Goal: Book appointment/travel/reservation

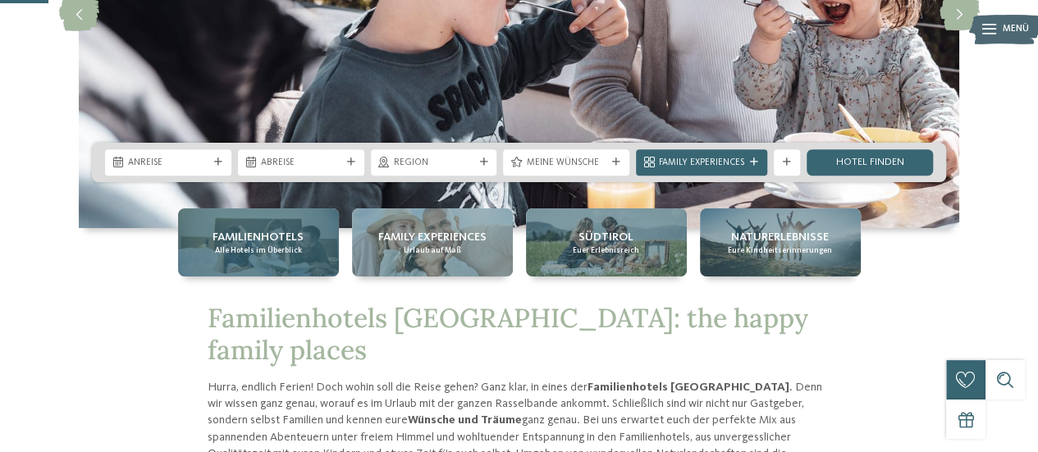
click at [311, 231] on div "Familienhotels Alle Hotels im Überblick" at bounding box center [258, 242] width 161 height 68
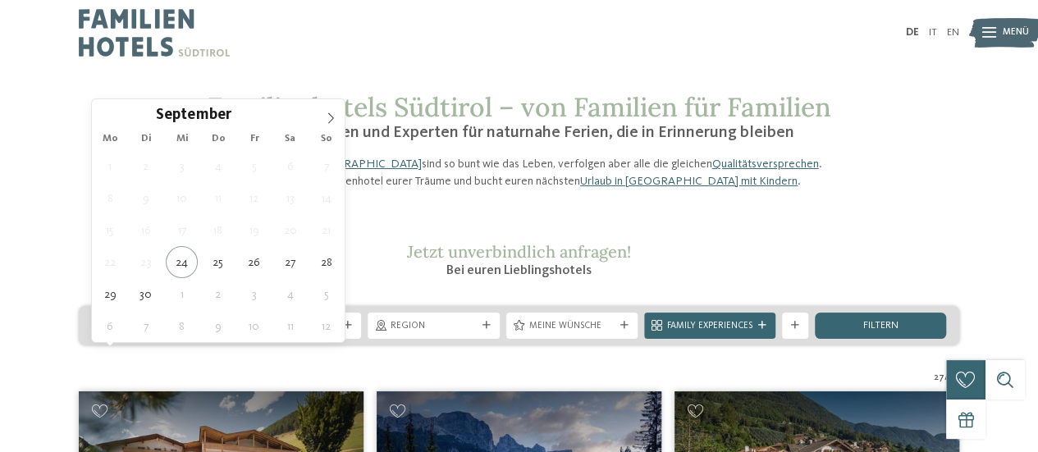
click at [208, 330] on icon at bounding box center [210, 326] width 8 height 8
click at [333, 120] on icon at bounding box center [330, 117] width 11 height 11
type div "04.10.2025"
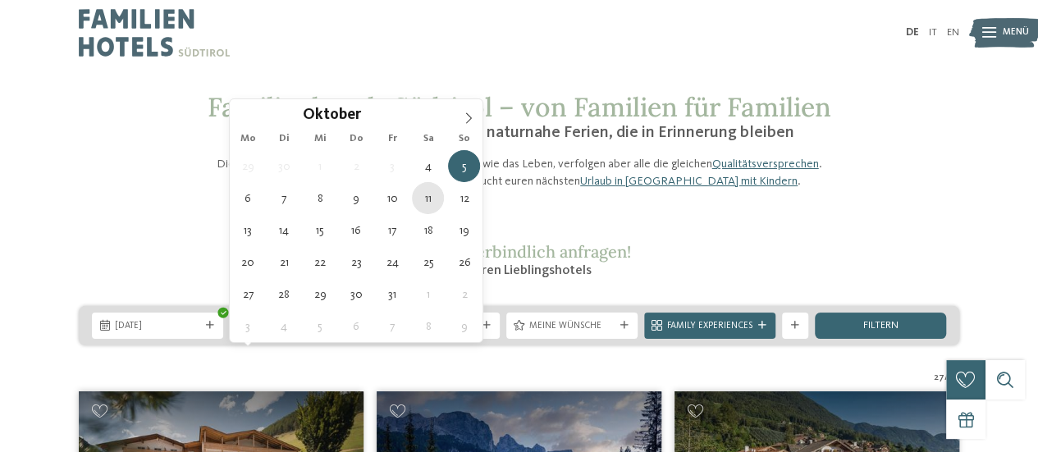
type div "11.10.2025"
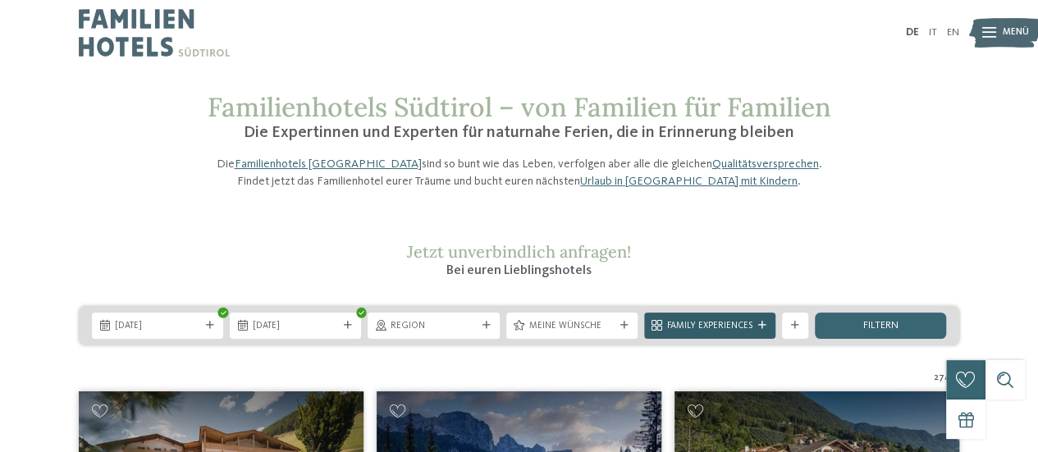
click at [674, 333] on span "Family Experiences" at bounding box center [709, 326] width 85 height 13
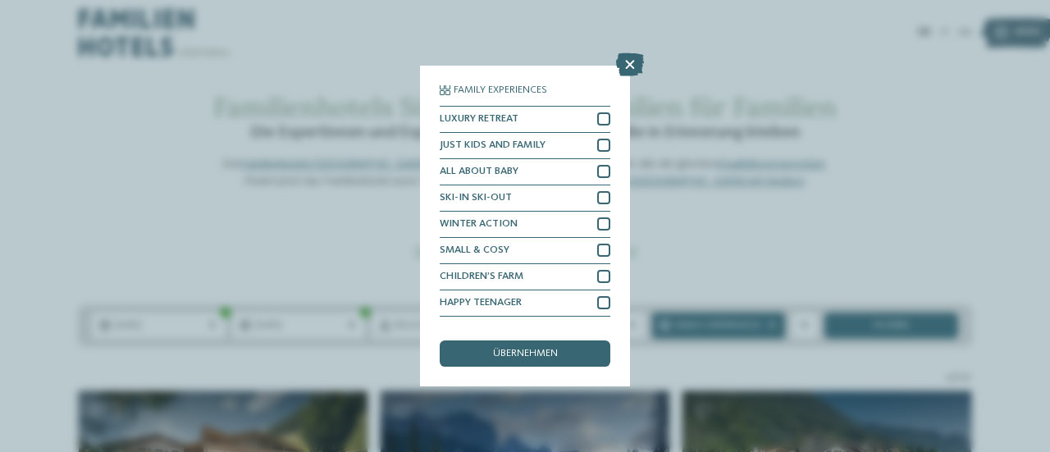
click at [628, 65] on icon at bounding box center [630, 64] width 28 height 23
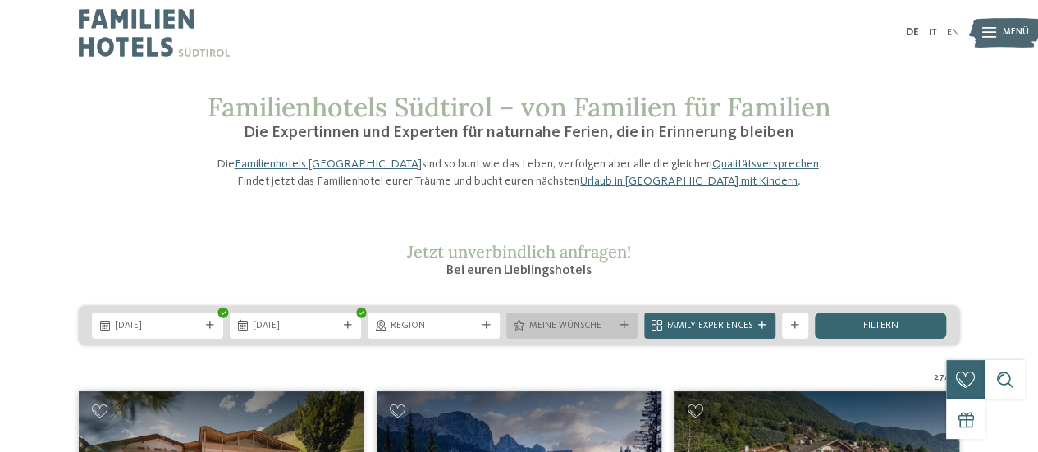
click at [606, 333] on span "Meine Wünsche" at bounding box center [571, 326] width 85 height 13
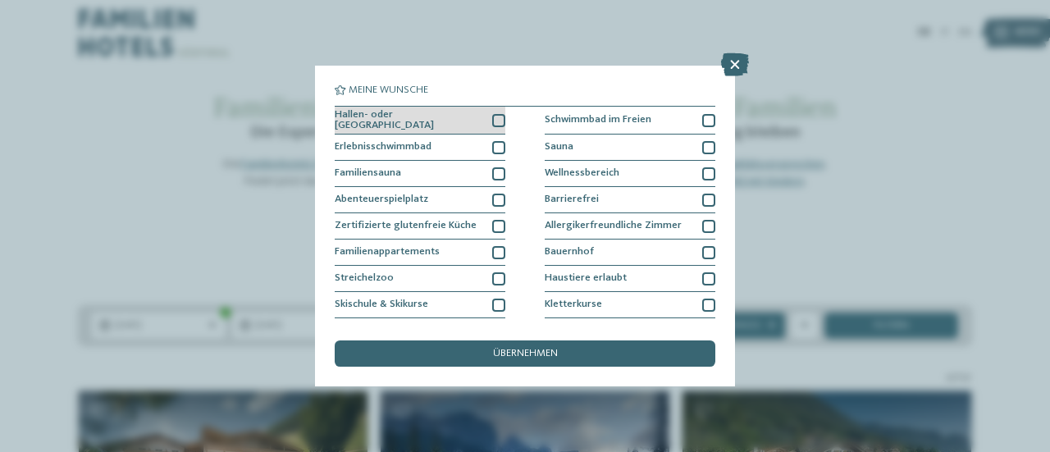
click at [492, 118] on div at bounding box center [498, 120] width 13 height 13
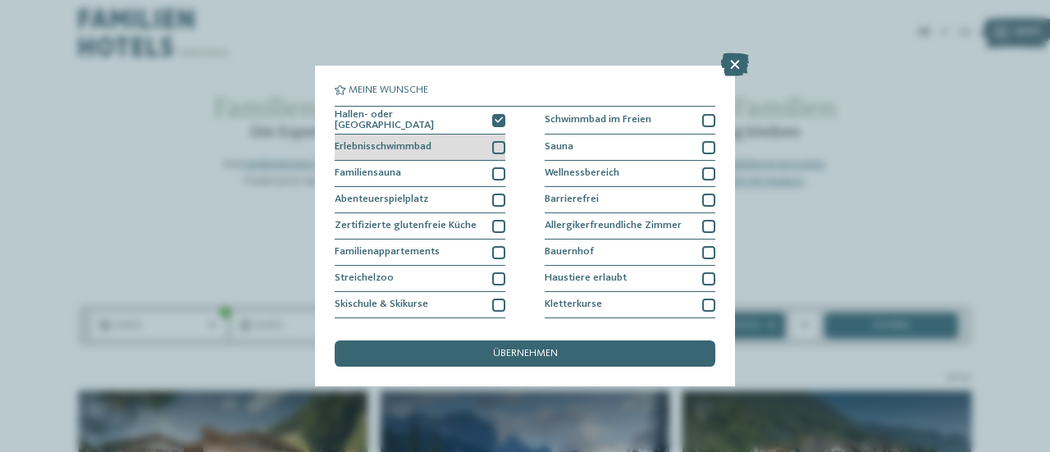
click at [491, 139] on div "Erlebnisschwimmbad" at bounding box center [420, 148] width 171 height 26
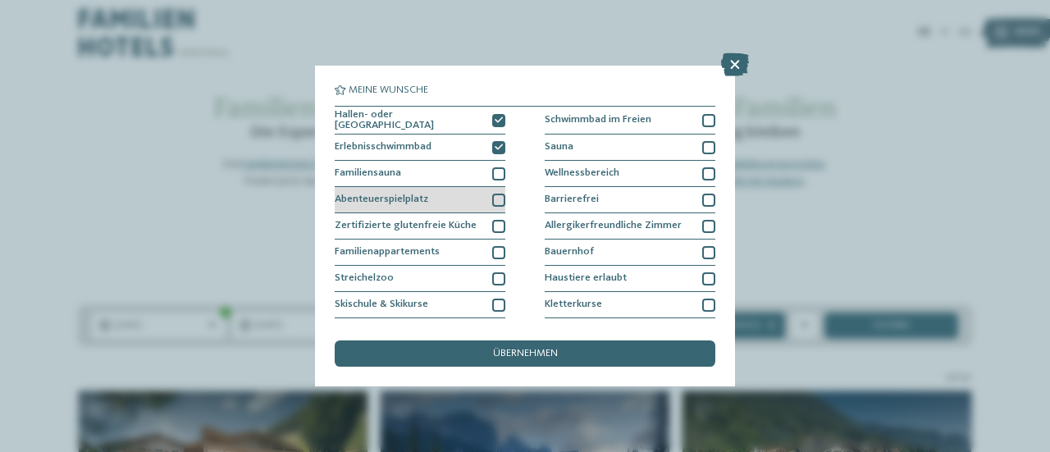
click at [494, 194] on div at bounding box center [498, 200] width 13 height 13
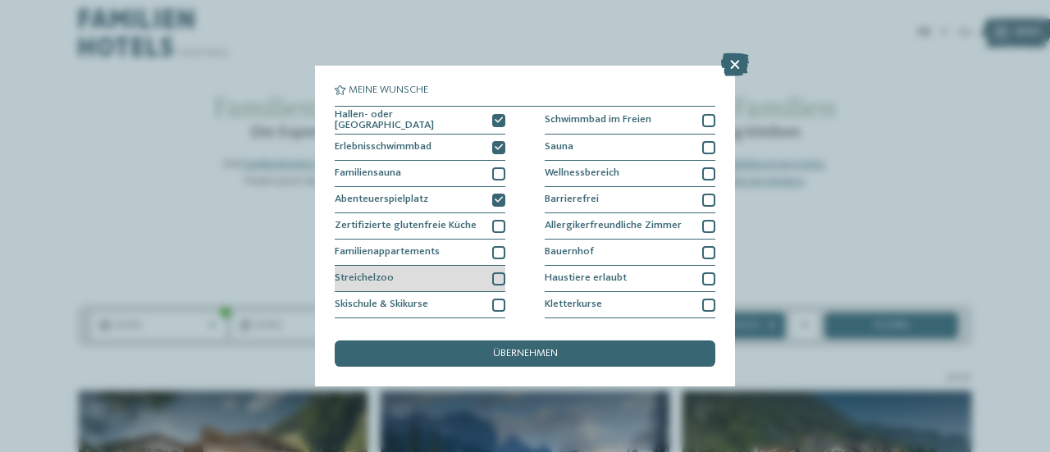
click at [497, 273] on div at bounding box center [498, 278] width 13 height 13
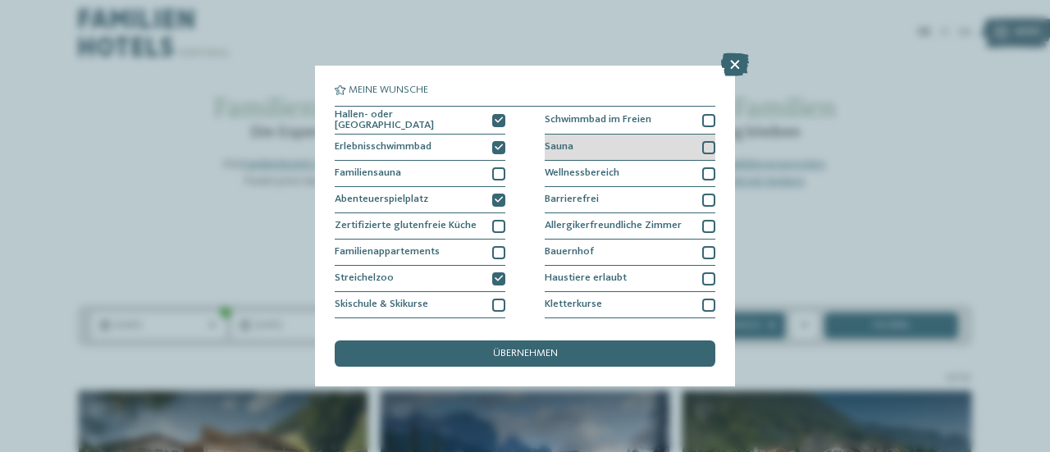
click at [702, 142] on div at bounding box center [708, 147] width 13 height 13
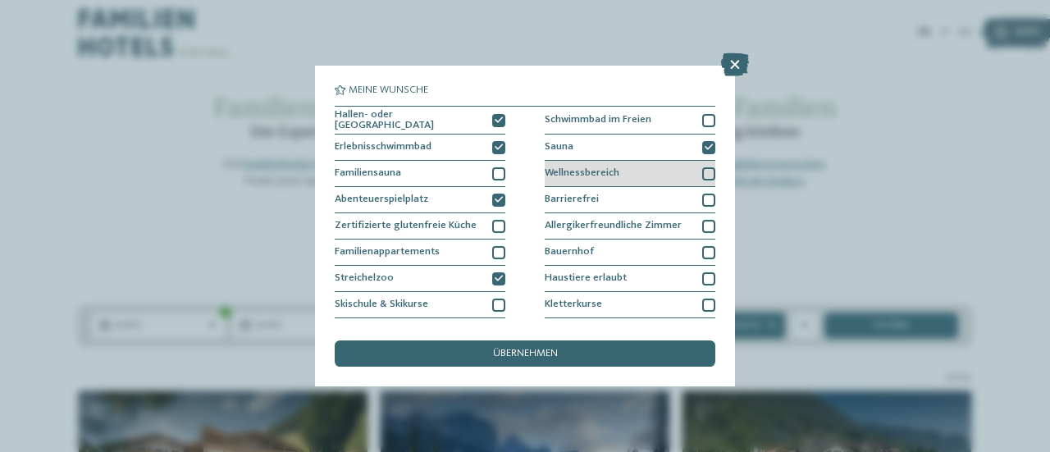
click at [702, 169] on div at bounding box center [708, 173] width 13 height 13
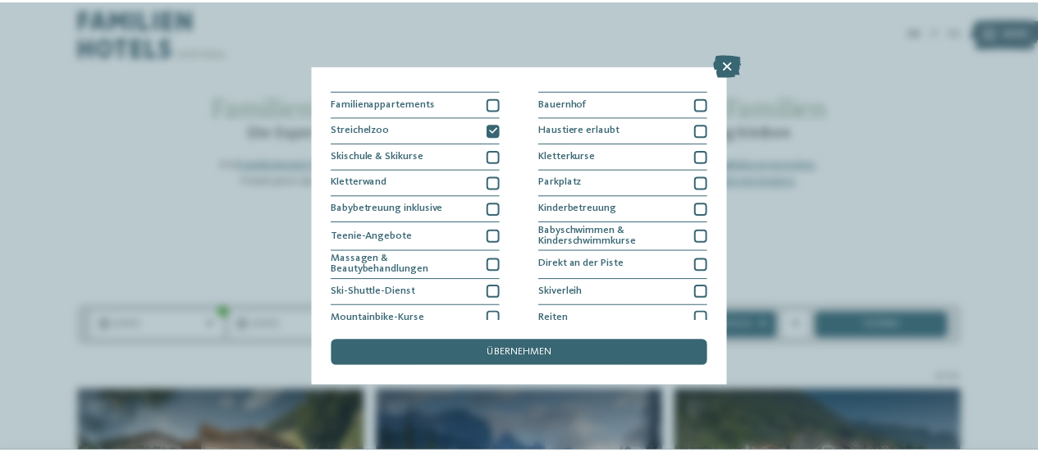
scroll to position [149, 0]
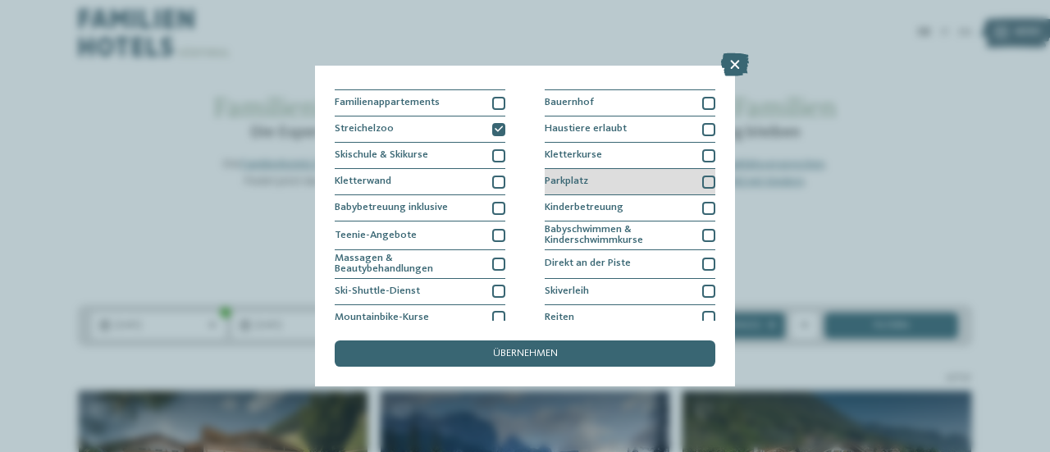
click at [704, 176] on div at bounding box center [708, 182] width 13 height 13
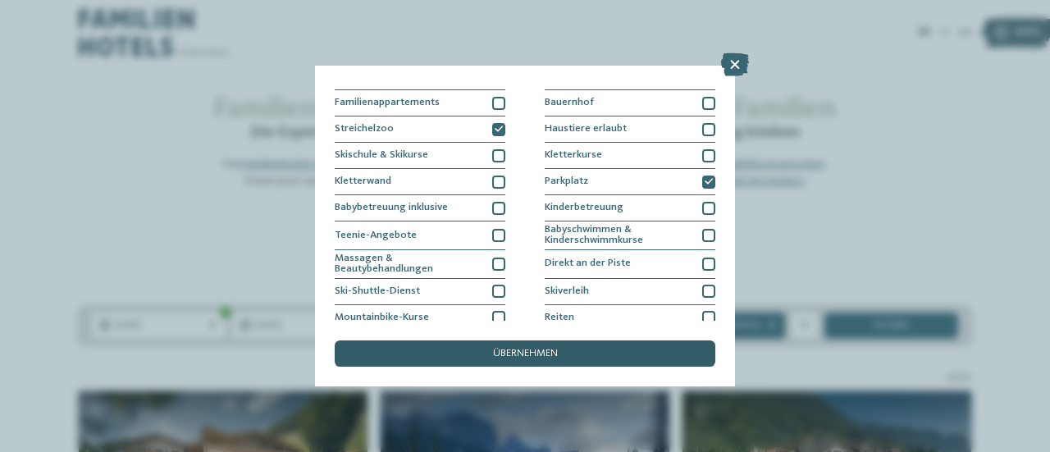
click at [575, 349] on div "übernehmen" at bounding box center [525, 353] width 381 height 26
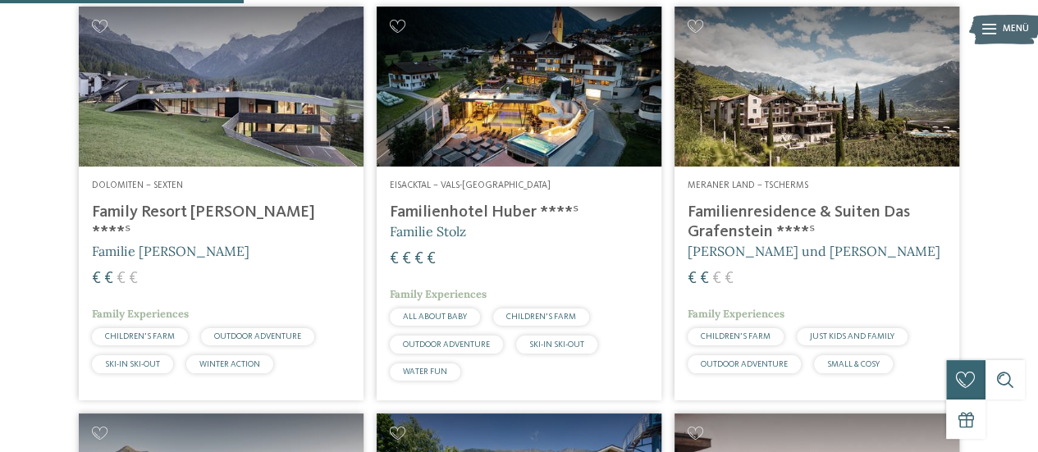
scroll to position [528, 0]
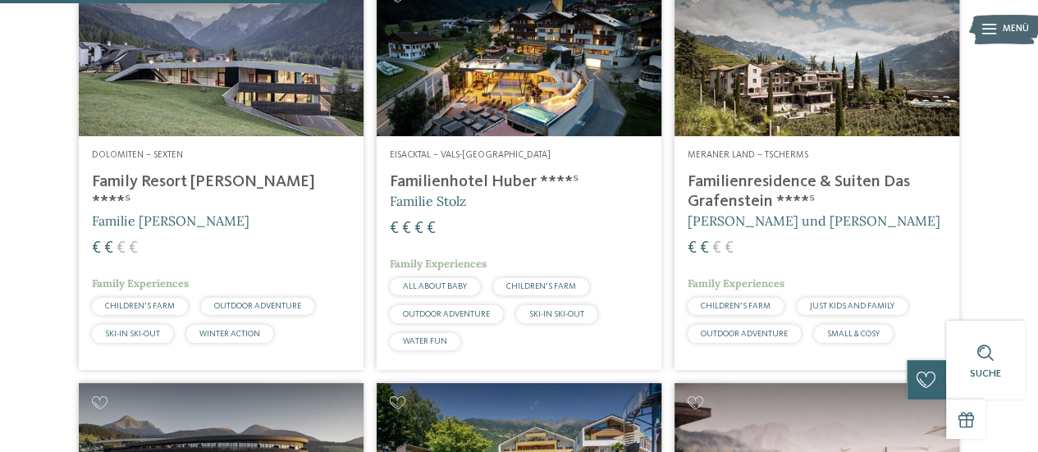
click at [457, 192] on h4 "Familienhotel Huber ****ˢ" at bounding box center [519, 182] width 258 height 20
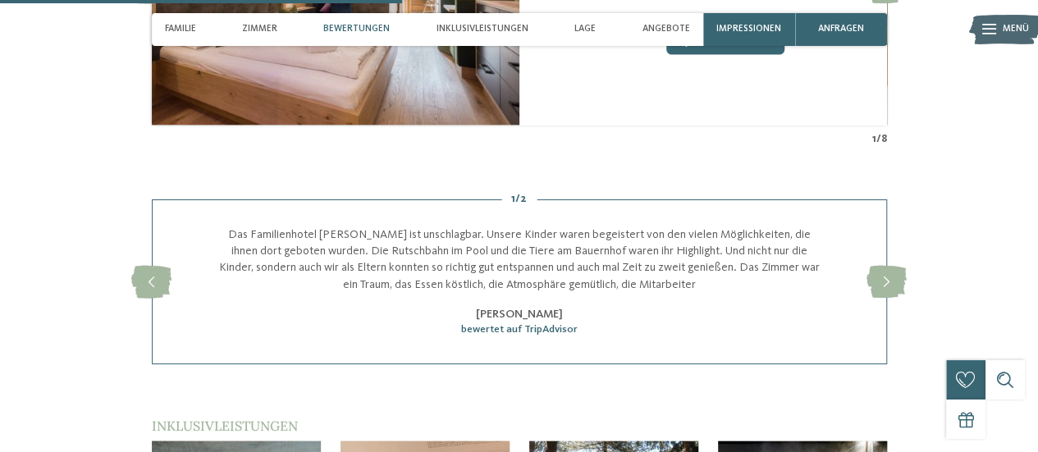
scroll to position [1608, 0]
